Goal: Navigation & Orientation: Find specific page/section

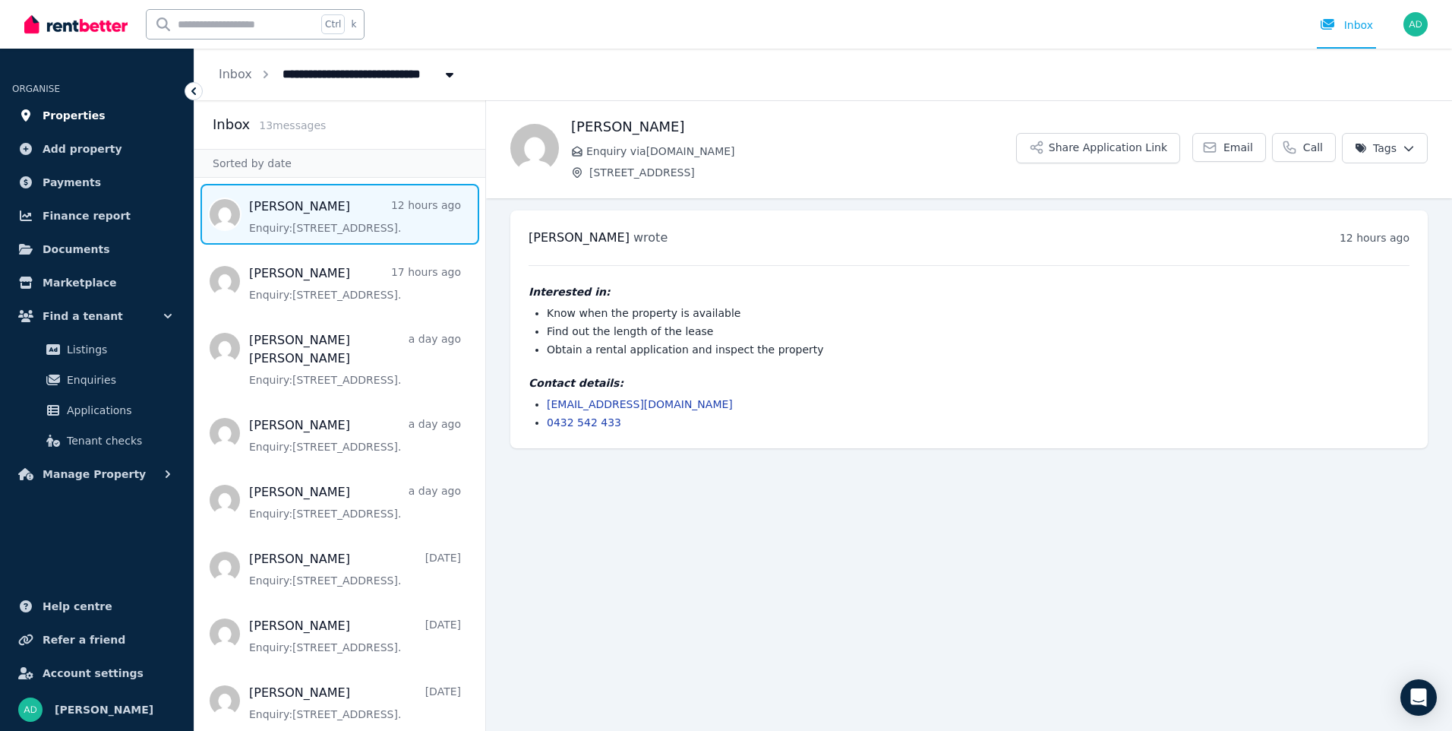
click at [60, 118] on span "Properties" at bounding box center [74, 115] width 63 height 18
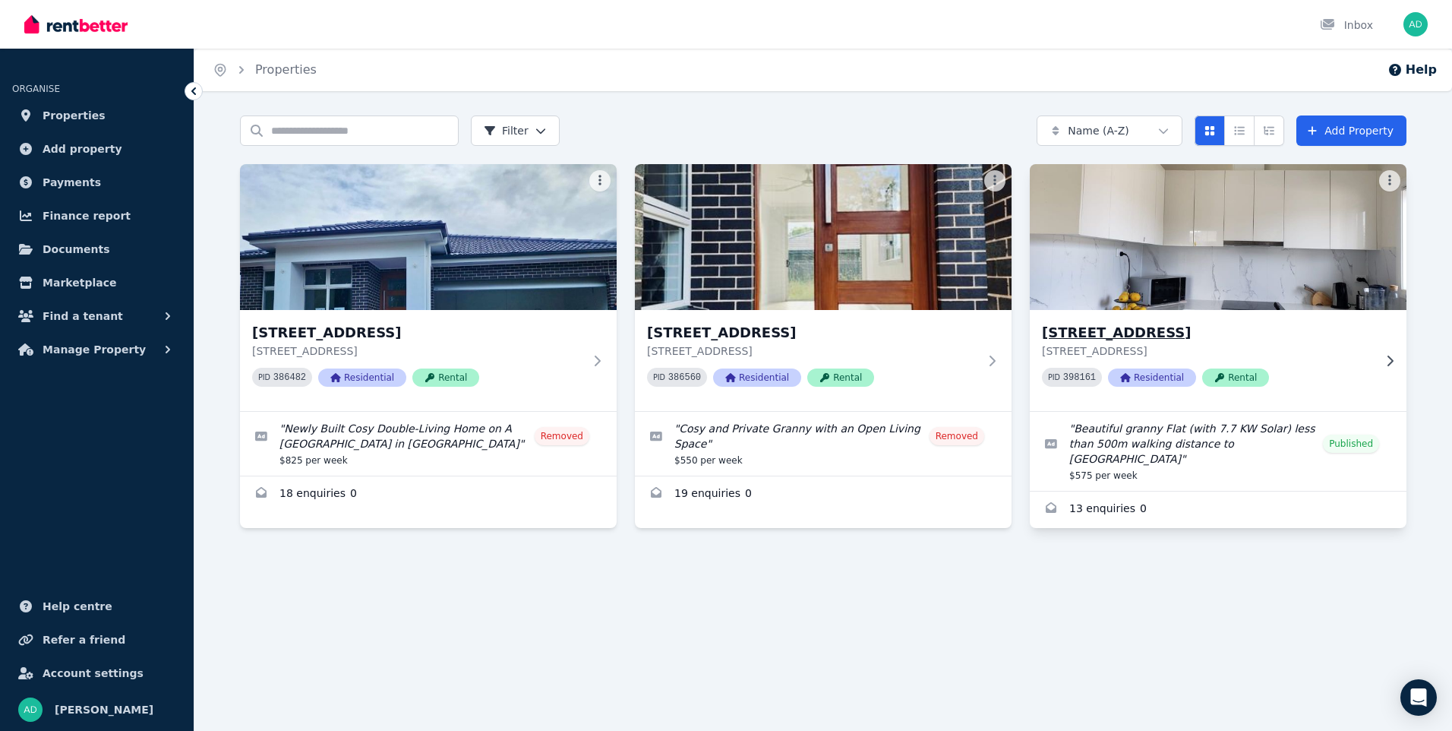
click at [1207, 245] on img at bounding box center [1219, 236] width 396 height 153
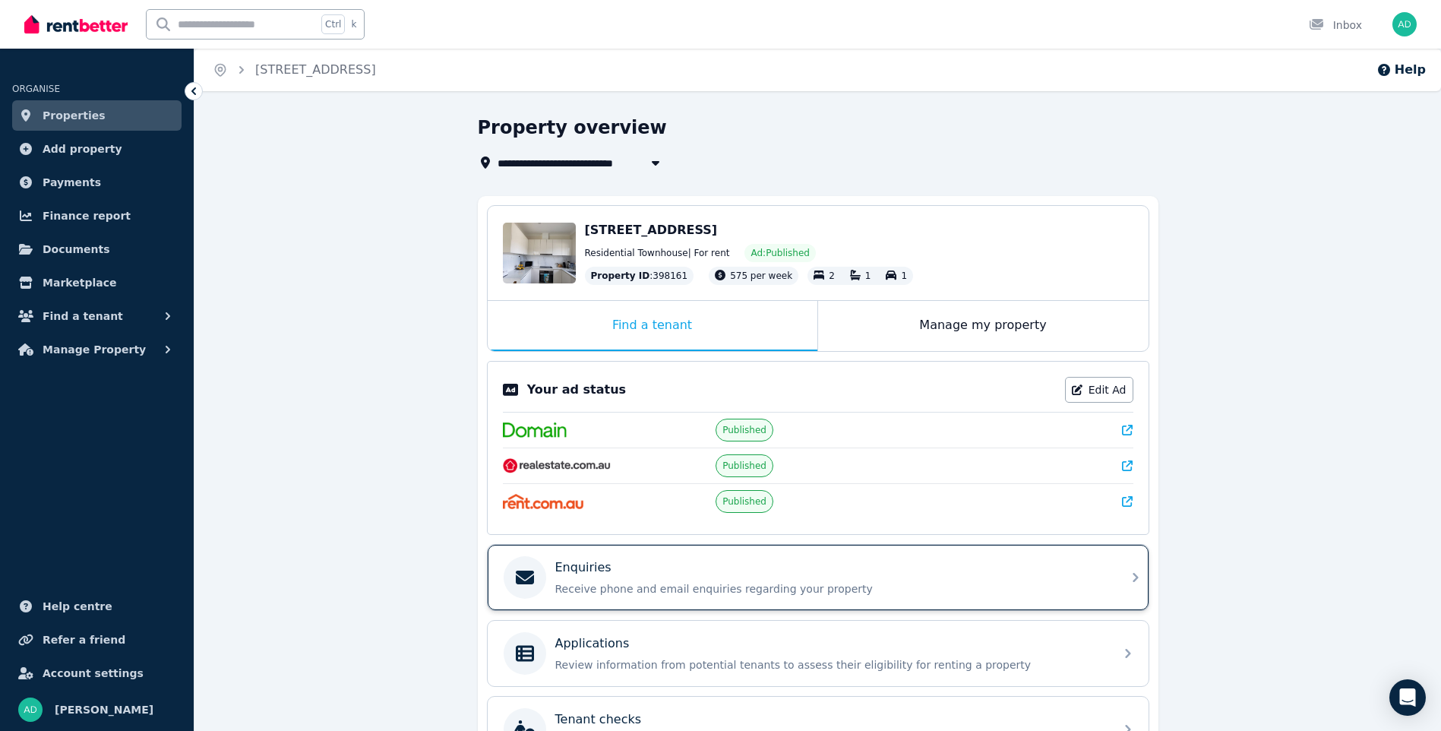
click at [573, 591] on p "Receive phone and email enquiries regarding your property" at bounding box center [830, 588] width 550 height 15
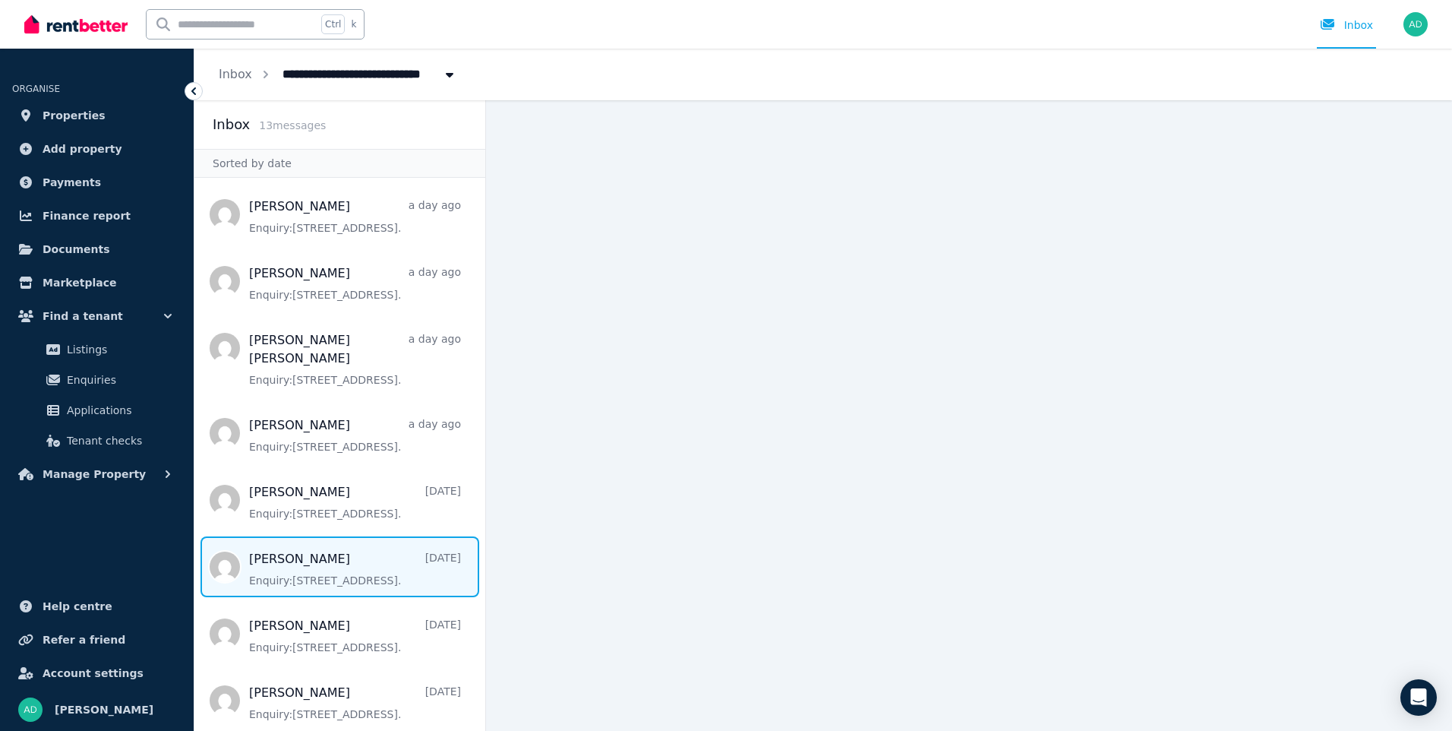
click at [313, 556] on span "Message list" at bounding box center [339, 566] width 291 height 61
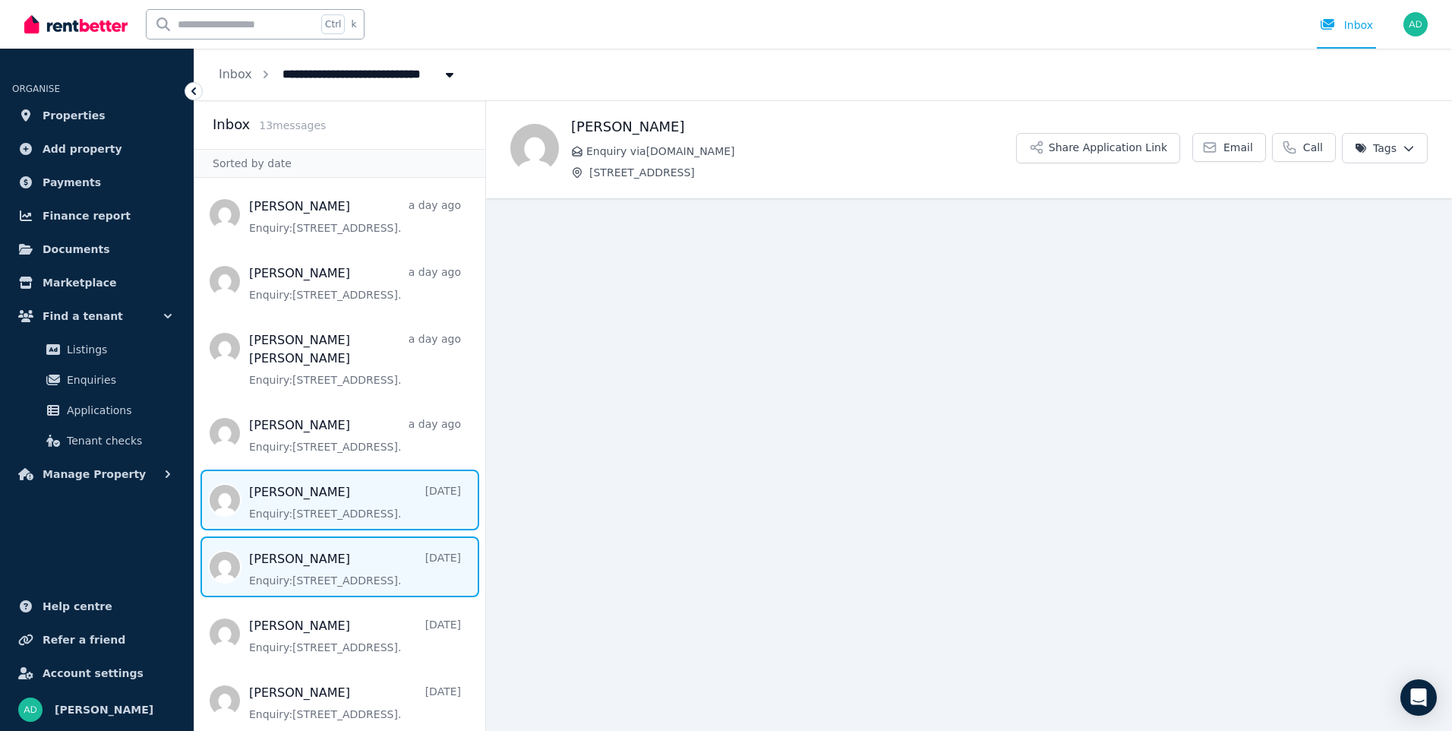
click at [286, 490] on span "Message list" at bounding box center [339, 499] width 291 height 61
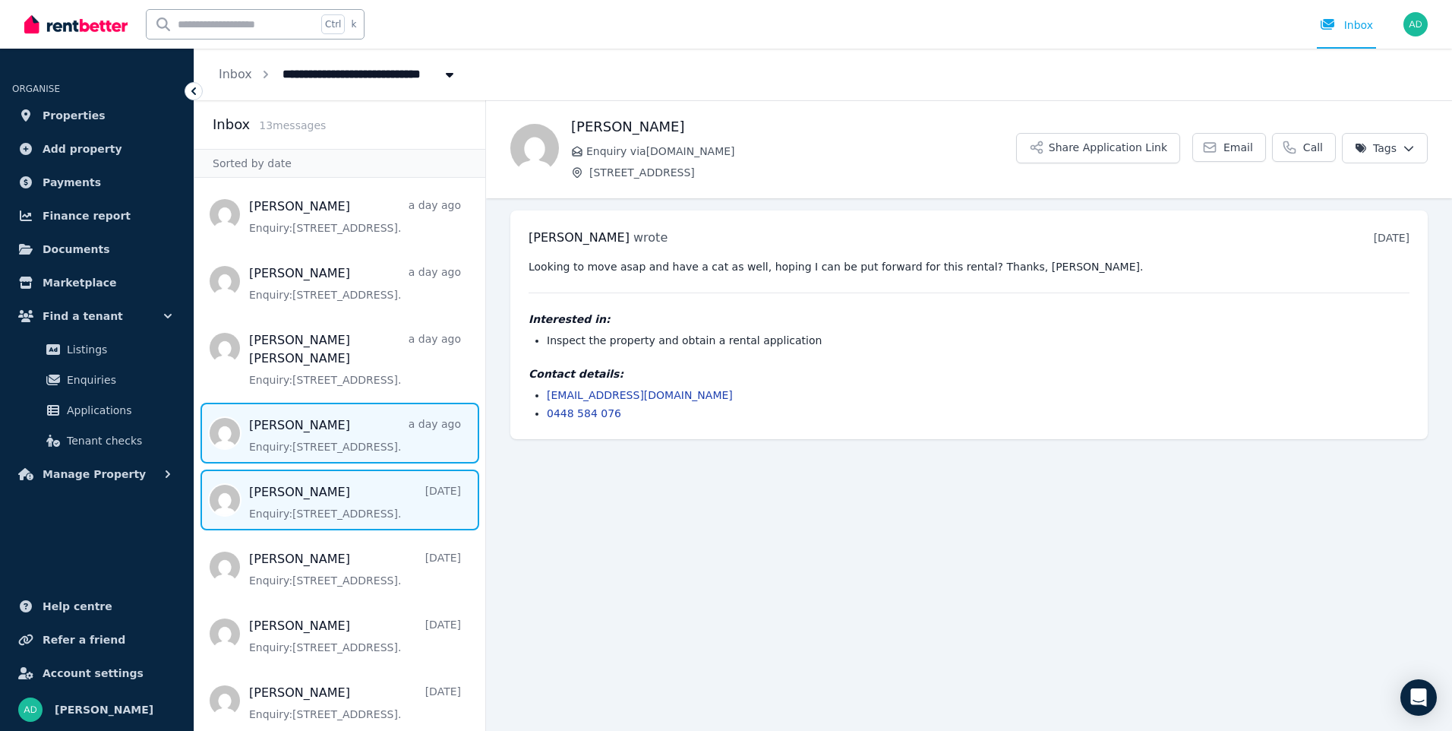
click at [266, 415] on span "Message list" at bounding box center [339, 433] width 291 height 61
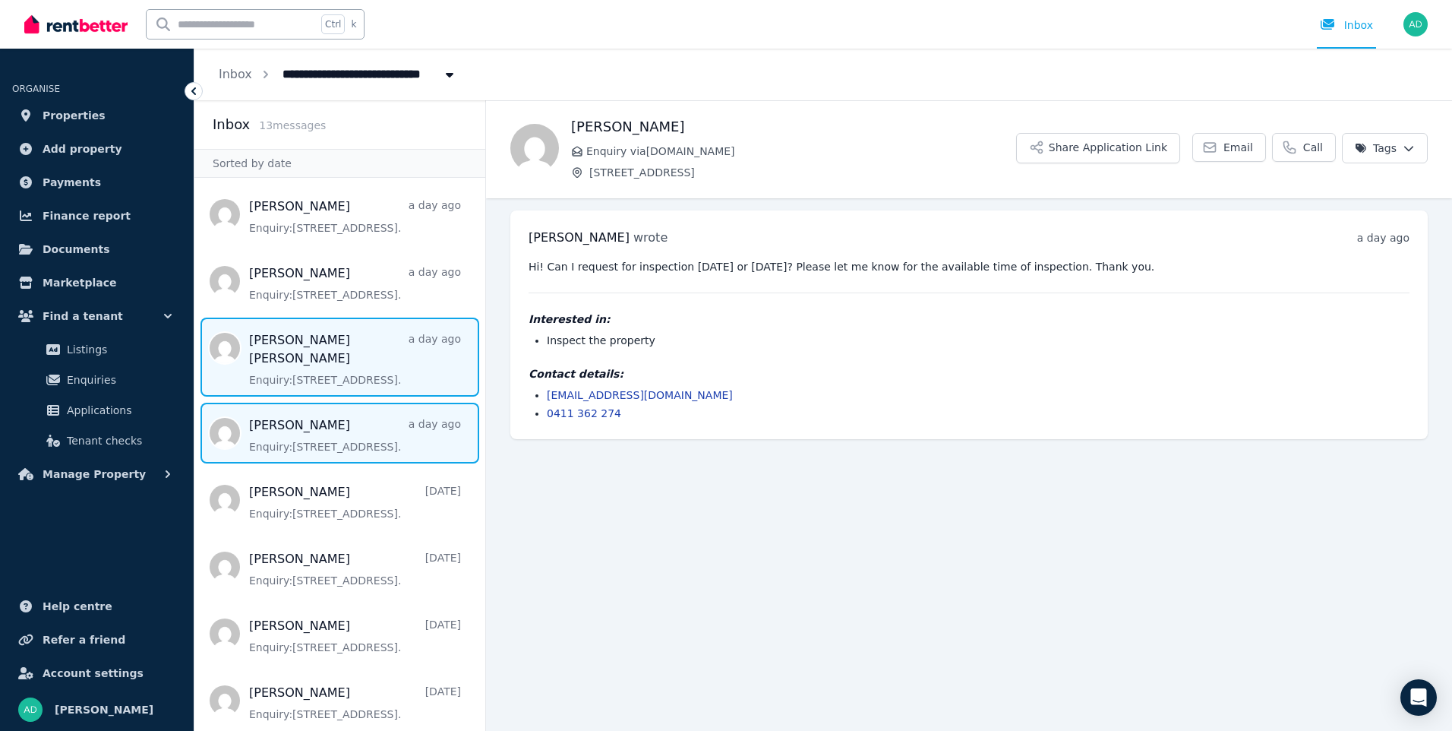
click at [279, 355] on span "Message list" at bounding box center [339, 356] width 291 height 79
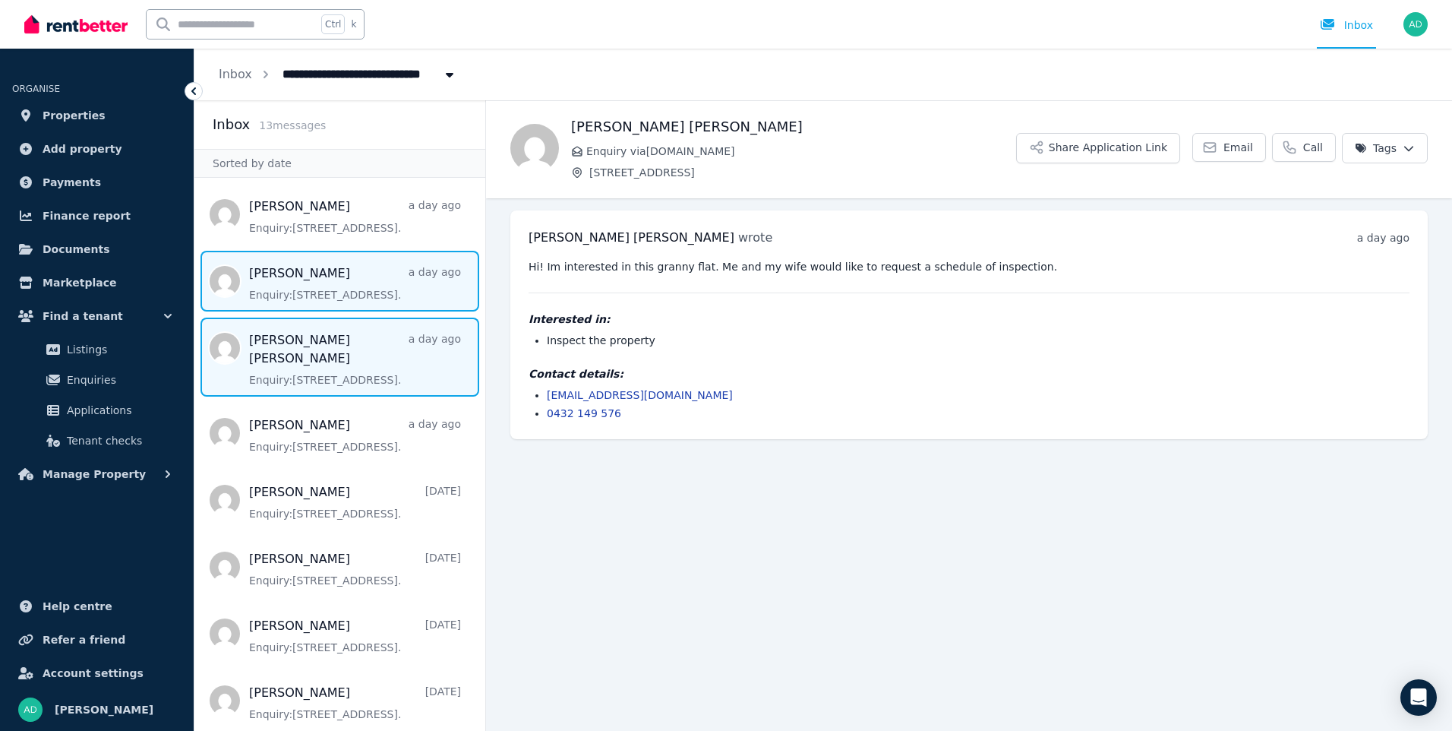
click at [281, 289] on span "Message list" at bounding box center [339, 281] width 291 height 61
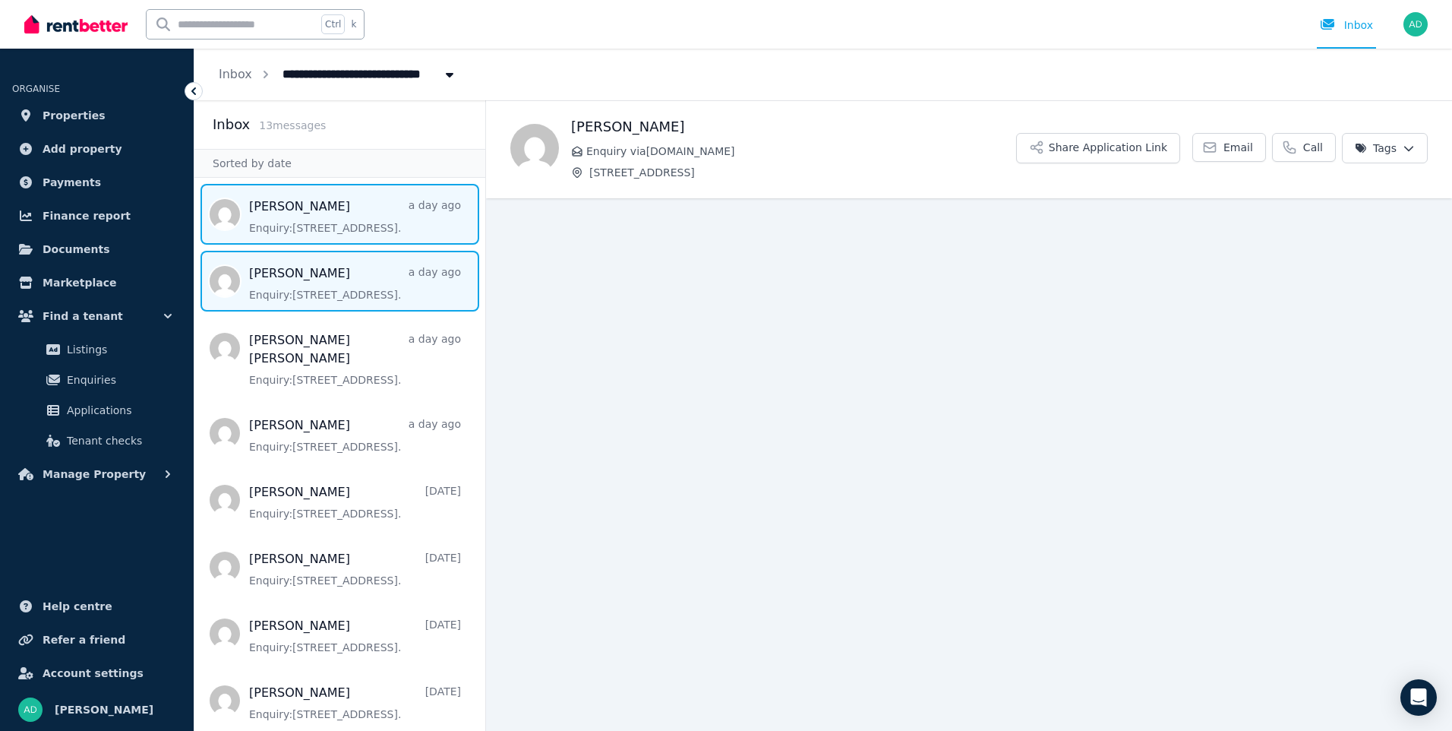
click at [307, 204] on span "Message list" at bounding box center [339, 214] width 291 height 61
click at [343, 292] on span "Message list" at bounding box center [339, 281] width 291 height 61
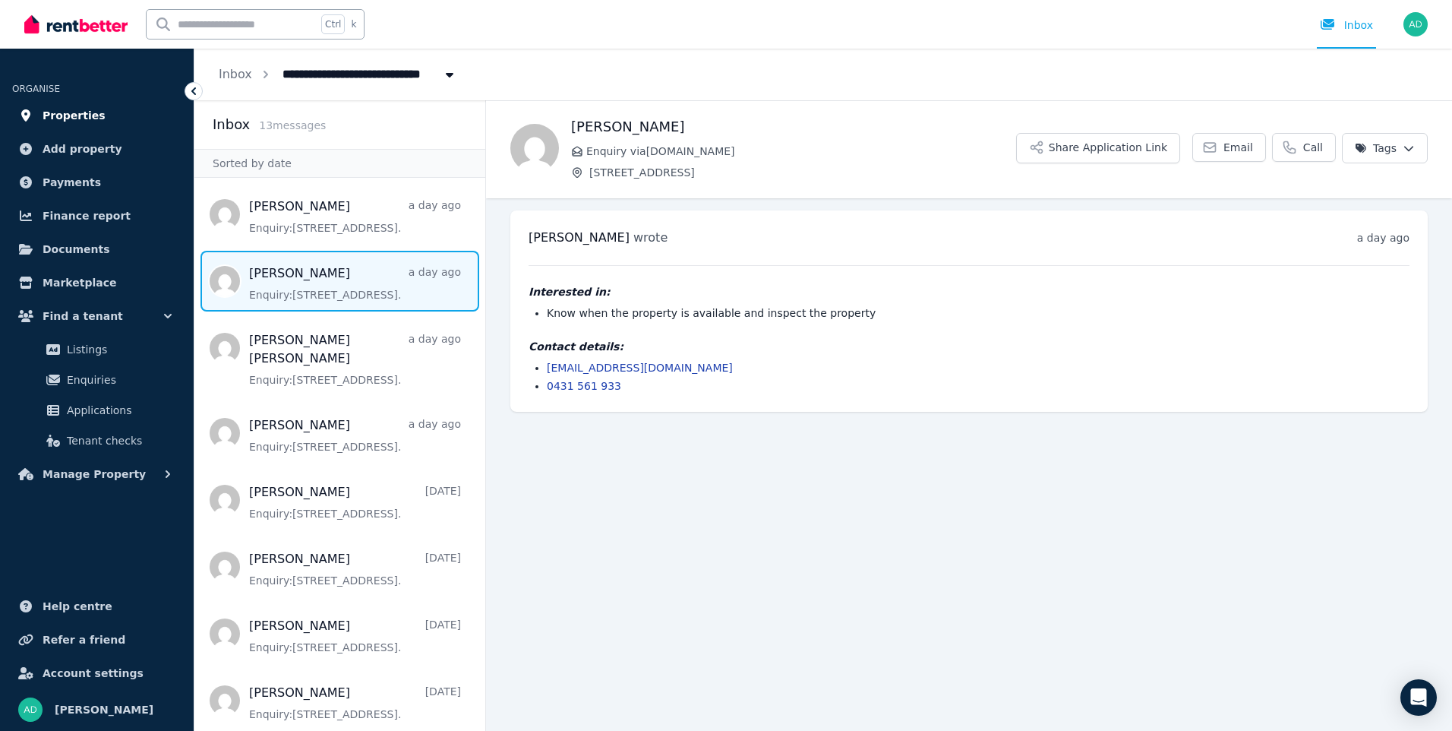
click at [73, 121] on span "Properties" at bounding box center [74, 115] width 63 height 18
